Goal: Task Accomplishment & Management: Use online tool/utility

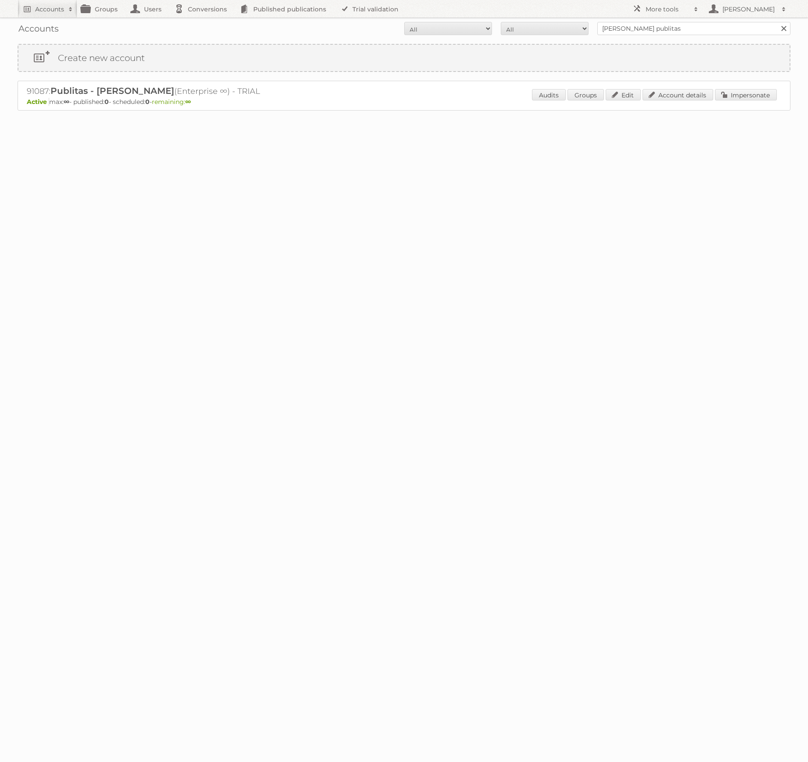
click at [43, 89] on h2 "91087: Publitas - [PERSON_NAME] (Enterprise ∞) - TRIAL" at bounding box center [180, 91] width 307 height 11
drag, startPoint x: 43, startPoint y: 89, endPoint x: 68, endPoint y: 84, distance: 26.3
click at [43, 89] on h2 "91087: Publitas - [PERSON_NAME] (Enterprise ∞) - TRIAL" at bounding box center [180, 91] width 307 height 11
copy h2 "91087"
drag, startPoint x: 695, startPoint y: 8, endPoint x: 701, endPoint y: 48, distance: 40.3
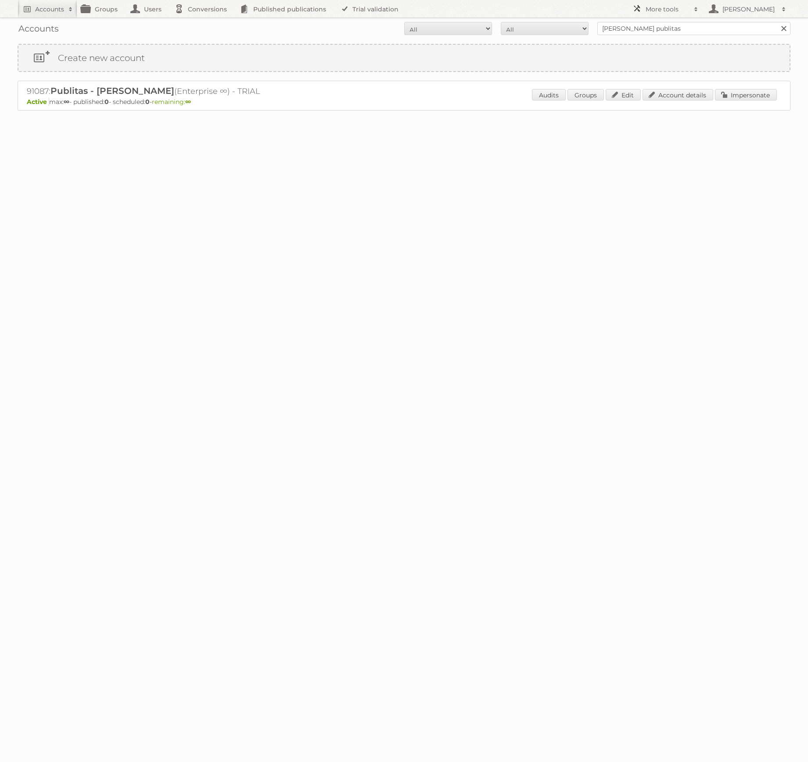
click at [695, 8] on span at bounding box center [696, 9] width 13 height 9
click at [671, 117] on link "Beta Features" at bounding box center [672, 116] width 87 height 13
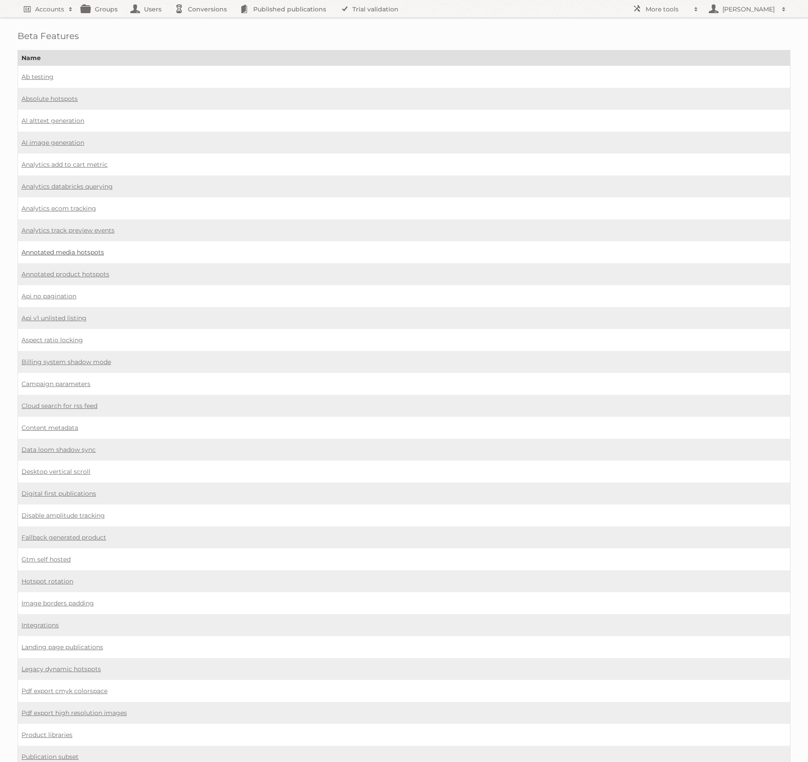
click at [63, 250] on link "Annotated media hotspots" at bounding box center [63, 252] width 83 height 8
click at [61, 271] on link "Annotated product hotspots" at bounding box center [66, 274] width 88 height 8
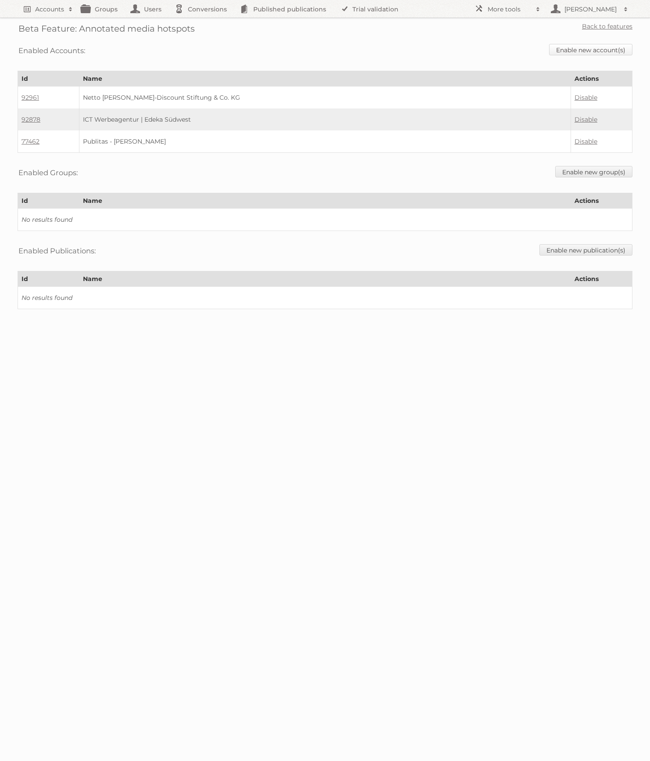
click at [591, 45] on link "Enable new account(s)" at bounding box center [590, 49] width 83 height 11
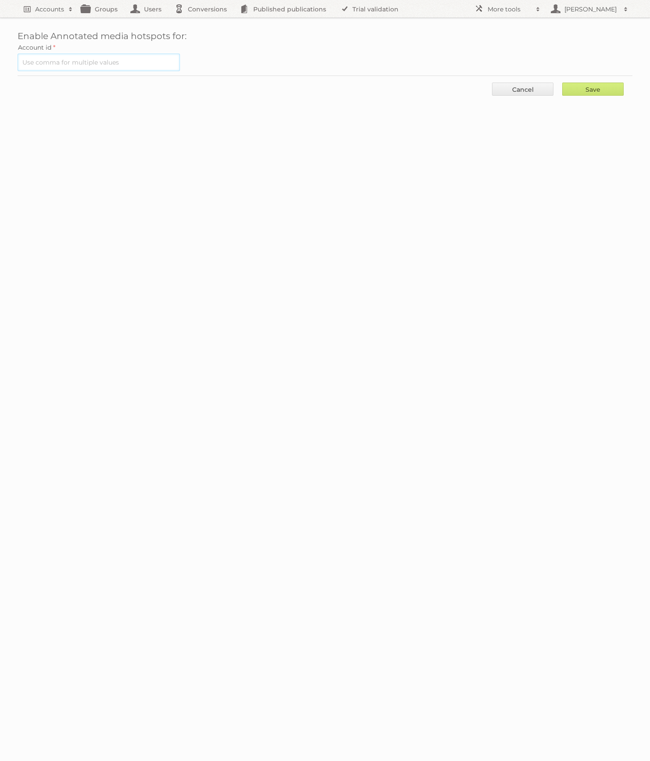
click at [117, 64] on input "text" at bounding box center [99, 63] width 162 height 18
paste input "91087"
type input "91087"
click at [596, 90] on input "Save" at bounding box center [592, 89] width 61 height 13
type input "..."
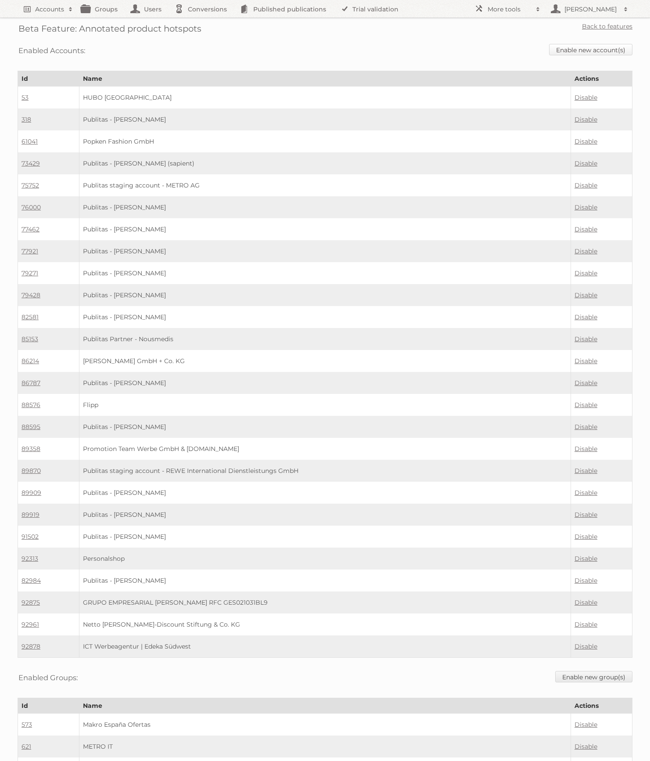
scroll to position [0, 0]
click at [584, 46] on link "Enable new account(s)" at bounding box center [590, 48] width 83 height 11
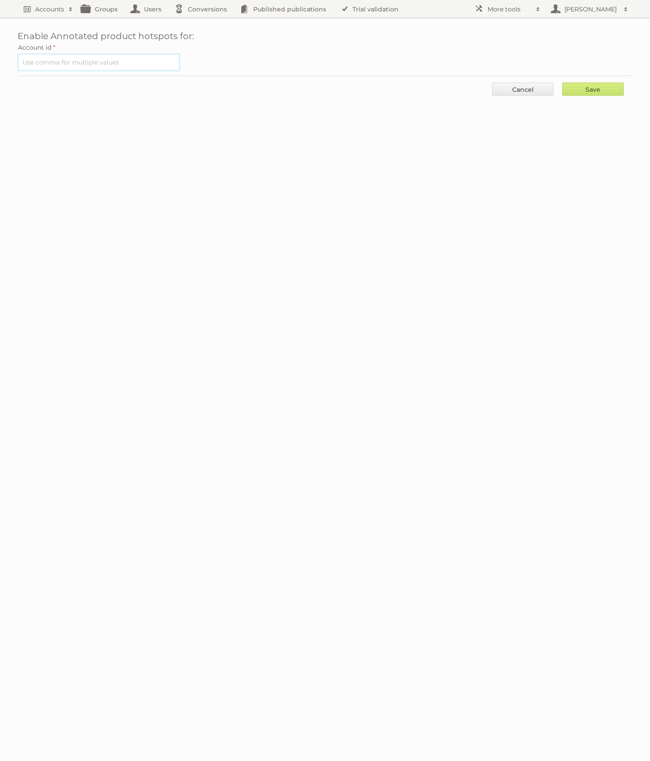
click at [116, 63] on input "text" at bounding box center [99, 63] width 162 height 18
paste input "91087"
type input "91087"
click at [586, 86] on input "Save" at bounding box center [592, 89] width 61 height 13
type input "..."
